Goal: Transaction & Acquisition: Purchase product/service

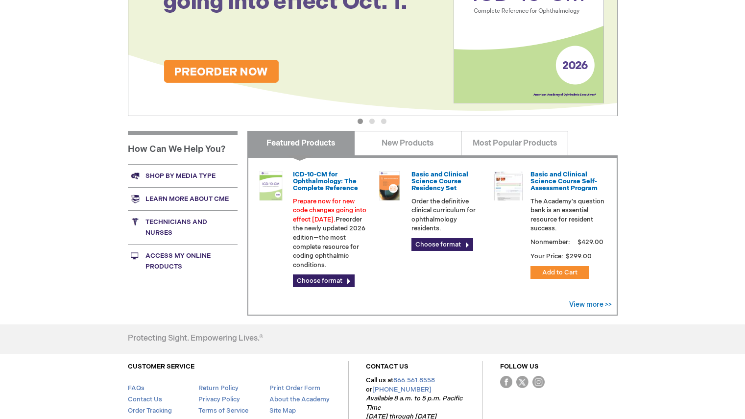
scroll to position [219, 0]
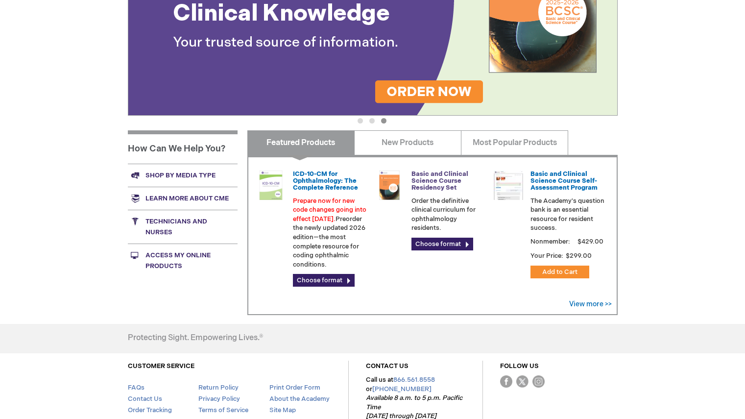
click at [424, 181] on link "Basic and Clinical Science Course Residency Set" at bounding box center [439, 181] width 57 height 22
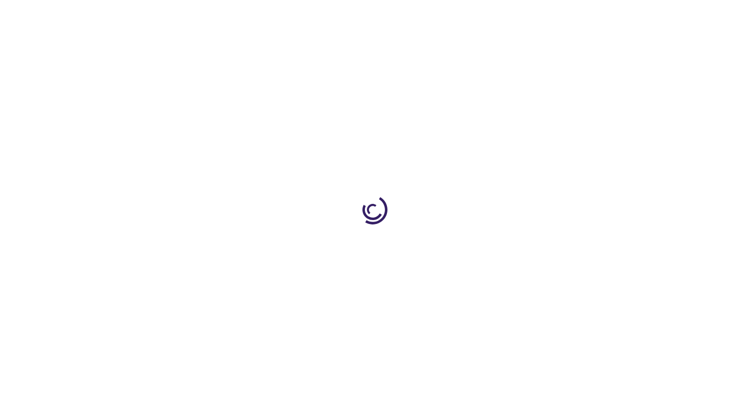
type input "0"
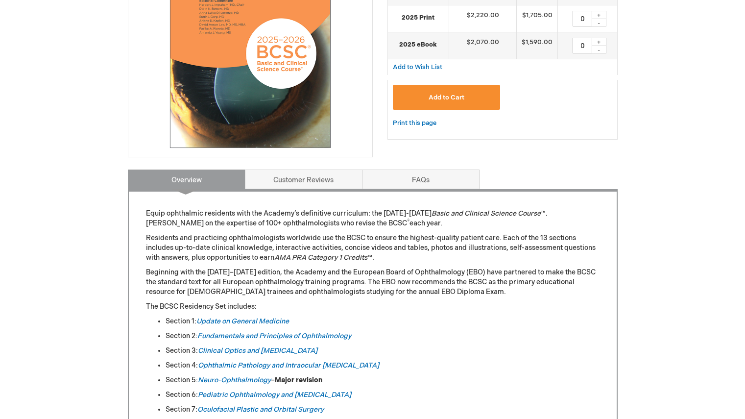
scroll to position [299, 0]
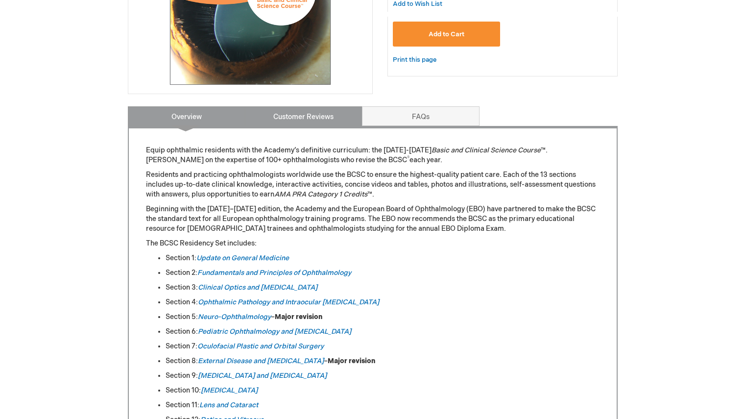
click at [313, 116] on link "Customer Reviews" at bounding box center [303, 116] width 117 height 20
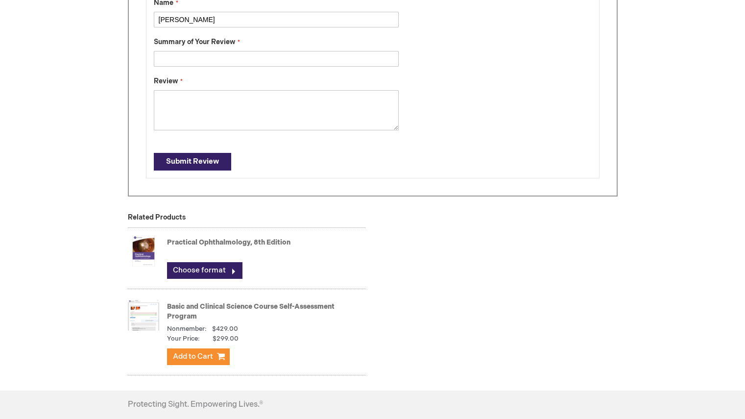
scroll to position [572, 0]
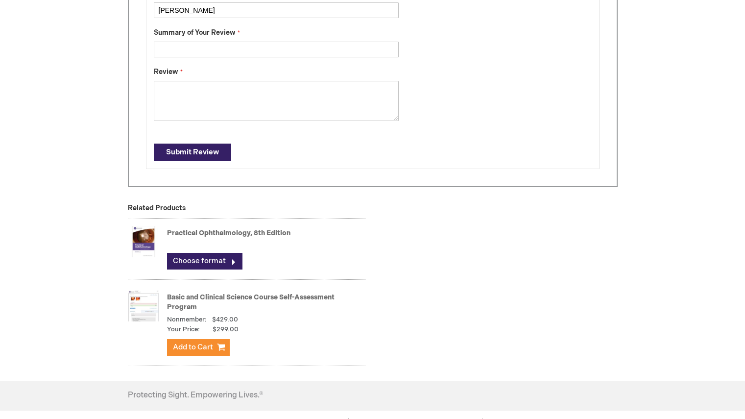
click at [210, 233] on link "Practical Ophthalmology, 8th Edition" at bounding box center [228, 233] width 123 height 8
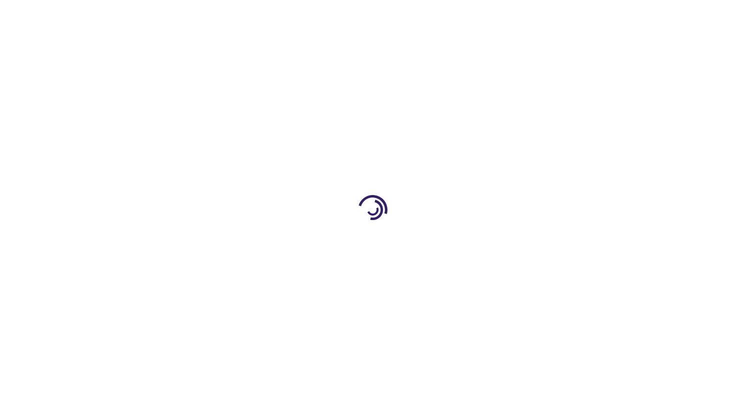
type input "0"
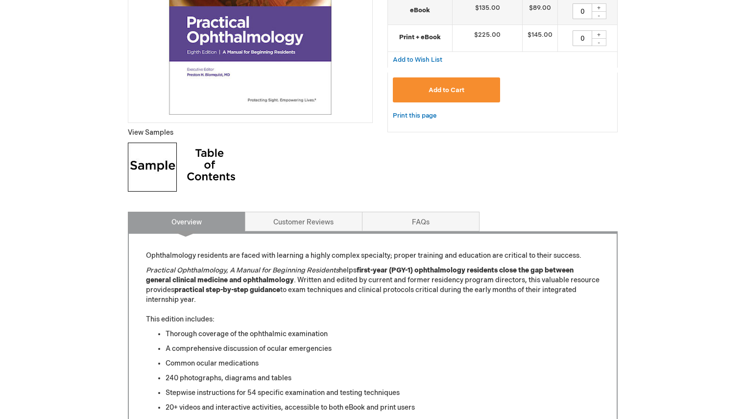
scroll to position [275, 0]
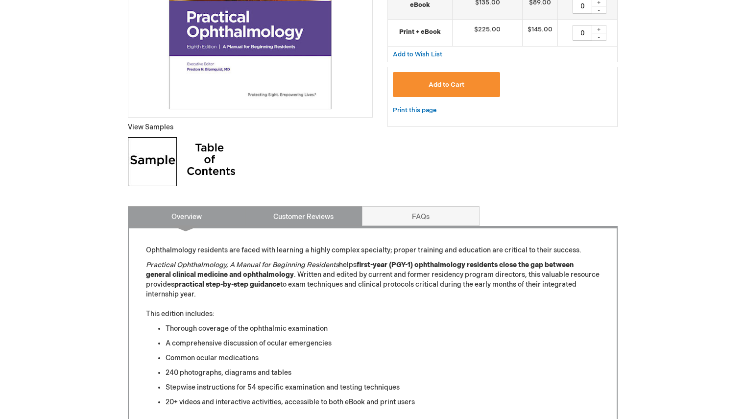
click at [307, 216] on link "Customer Reviews" at bounding box center [303, 216] width 117 height 20
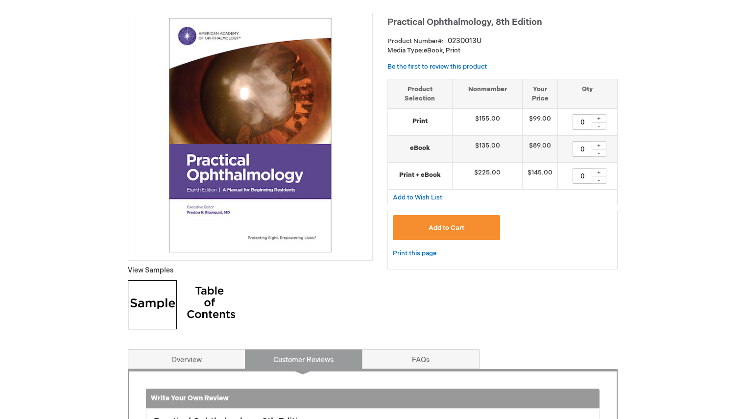
scroll to position [0, 0]
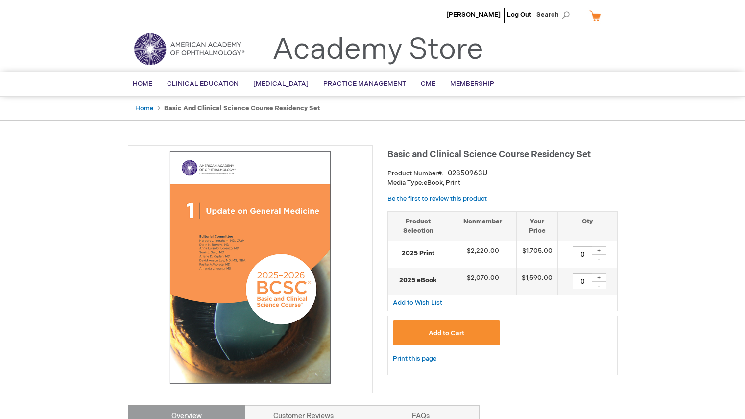
click at [601, 277] on div "+" at bounding box center [598, 277] width 15 height 8
type input "1"
click at [453, 333] on span "Add to Cart" at bounding box center [446, 333] width 36 height 8
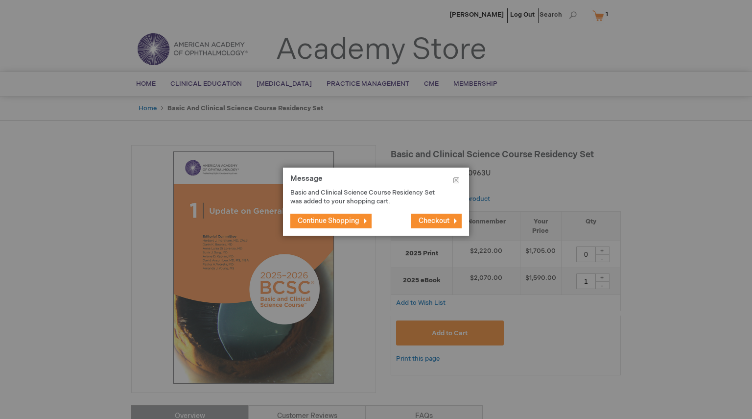
click at [454, 219] on button "Checkout" at bounding box center [436, 220] width 50 height 15
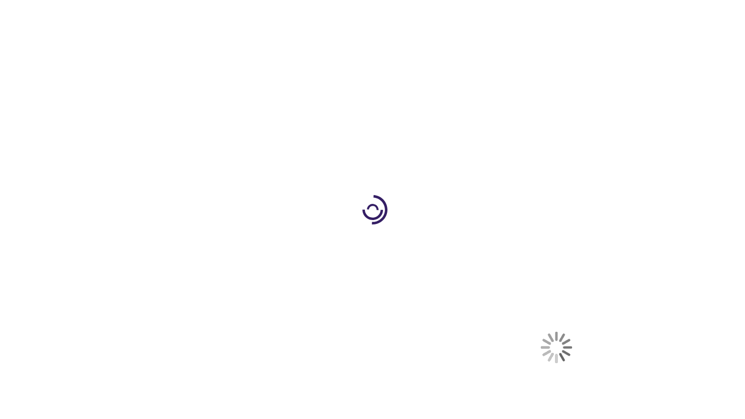
select select "US"
select select "23"
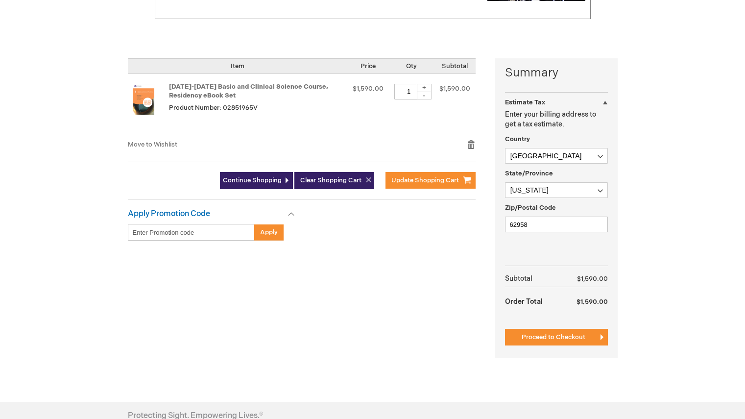
scroll to position [192, 0]
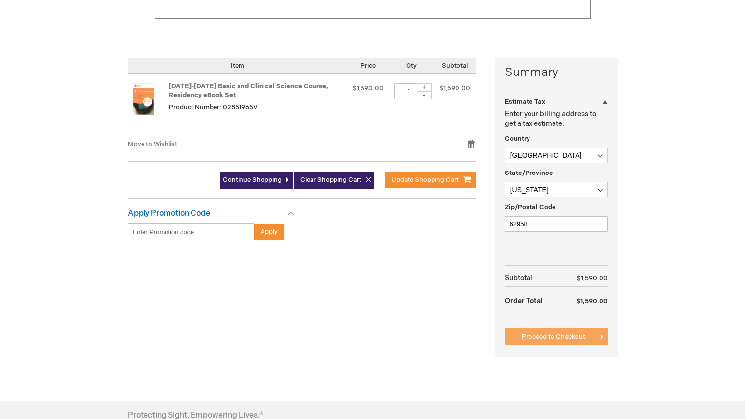
click at [592, 338] on button "Proceed to Checkout" at bounding box center [556, 336] width 103 height 17
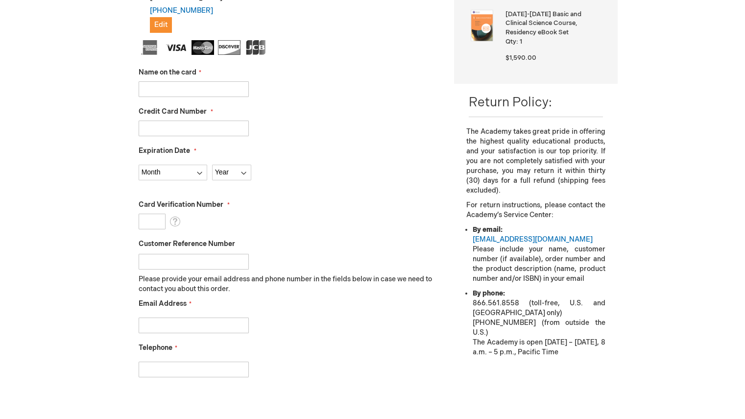
scroll to position [239, 0]
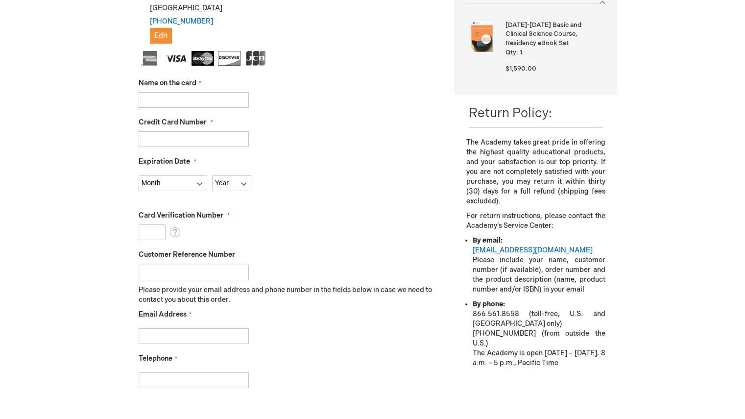
click at [191, 100] on input "Name on the card" at bounding box center [194, 100] width 110 height 16
type input "[PERSON_NAME]"
click at [157, 145] on input "Credit Card Number" at bounding box center [194, 139] width 110 height 16
type input "4154177233034349"
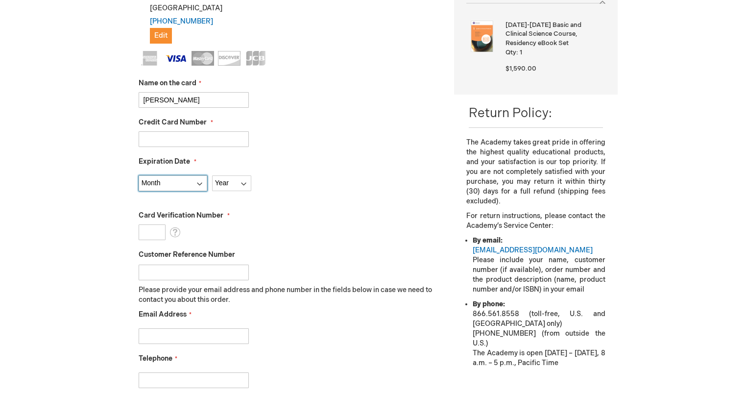
click at [154, 183] on select "Month 01 - January 02 - February 03 - March 04 - April 05 - May 06 - June 07 - …" at bounding box center [173, 183] width 69 height 16
select select "7"
click at [139, 175] on select "Month 01 - January 02 - February 03 - March 04 - April 05 - May 06 - June 07 - …" at bounding box center [173, 183] width 69 height 16
click at [242, 181] on select "Year 2025 2026 2027 2028 2029 2030 2031 2032 2033 2034 2035" at bounding box center [231, 183] width 39 height 16
select select "2029"
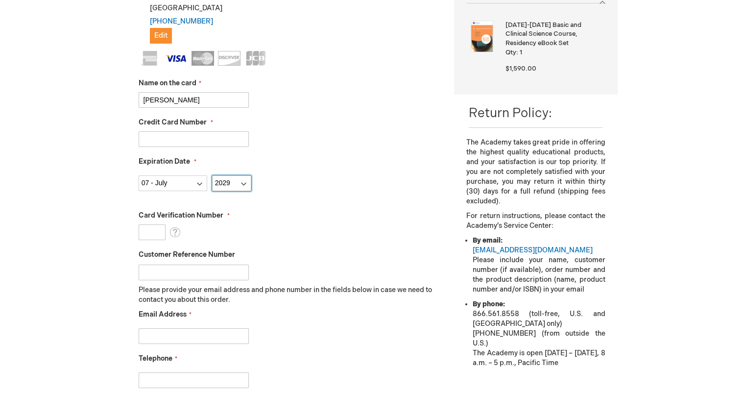
click at [212, 175] on select "Year 2025 2026 2027 2028 2029 2030 2031 2032 2033 2034 2035" at bounding box center [231, 183] width 39 height 16
click at [153, 232] on input "Card Verification Number" at bounding box center [152, 232] width 27 height 16
type input "399"
click at [172, 336] on input "Email Address" at bounding box center [194, 336] width 110 height 16
type input "oahmad@marioneye.com"
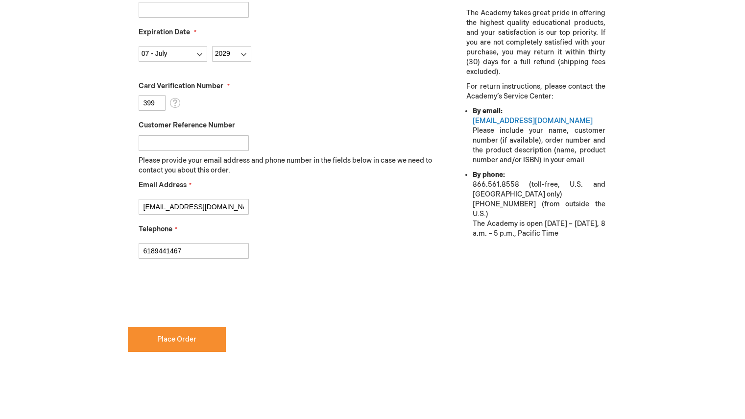
scroll to position [369, 0]
type input "6189441467"
checkbox input "true"
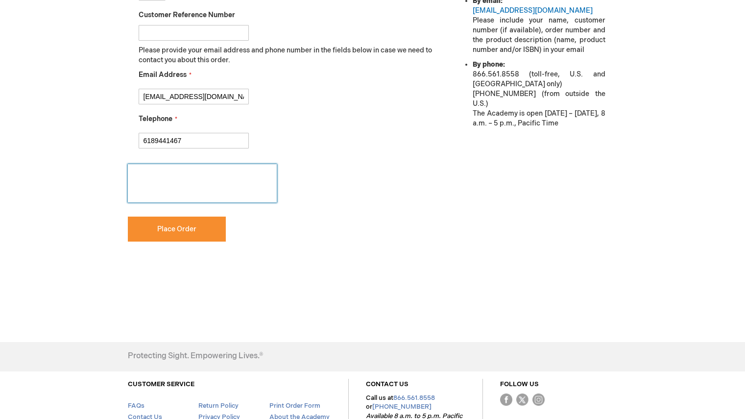
scroll to position [486, 0]
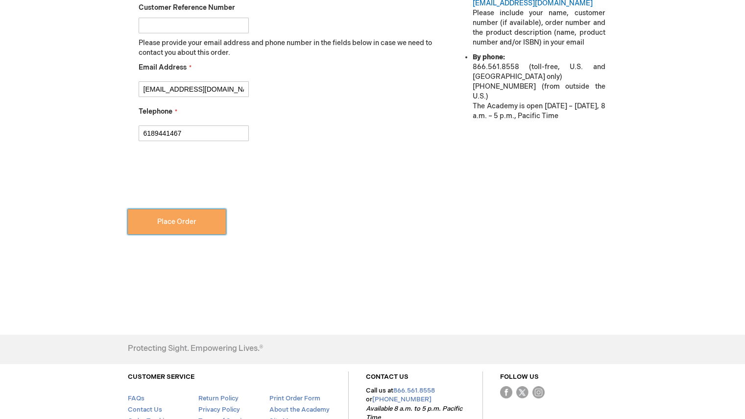
click at [188, 223] on span "Place Order" at bounding box center [176, 221] width 39 height 8
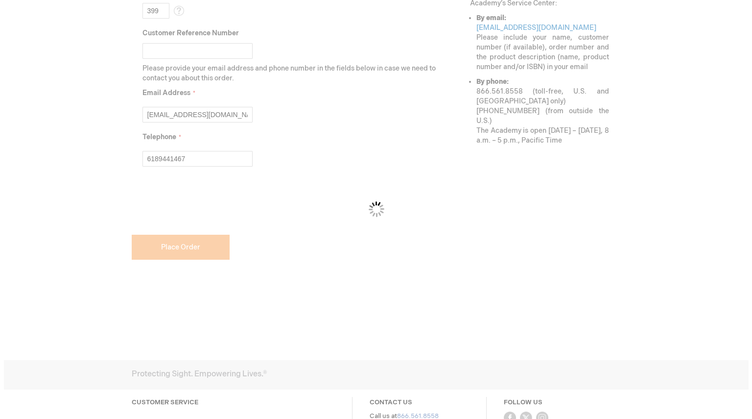
scroll to position [512, 0]
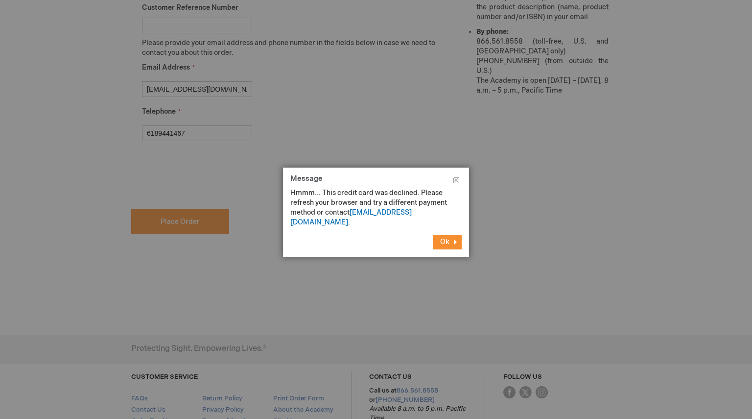
click at [456, 236] on button "Ok" at bounding box center [447, 241] width 29 height 15
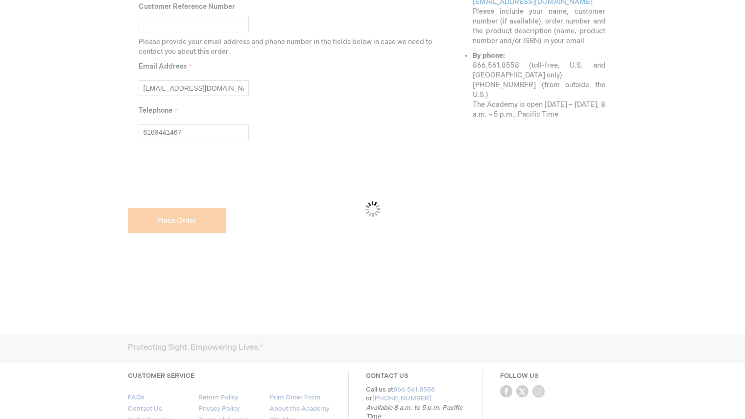
scroll to position [487, 0]
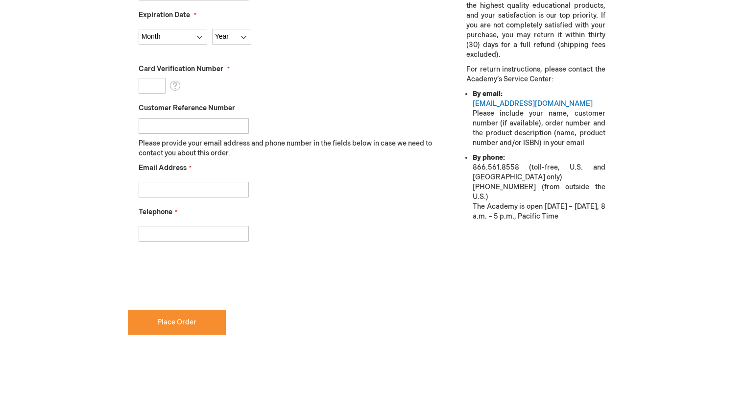
scroll to position [386, 0]
